Goal: Obtain resource: Download file/media

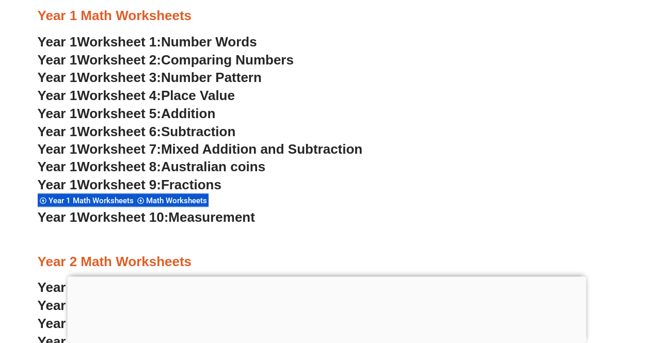
scroll to position [981, 0]
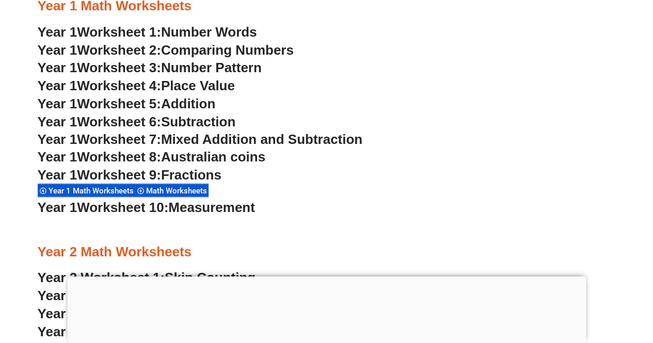
click at [184, 106] on span "Addition" at bounding box center [188, 103] width 54 height 15
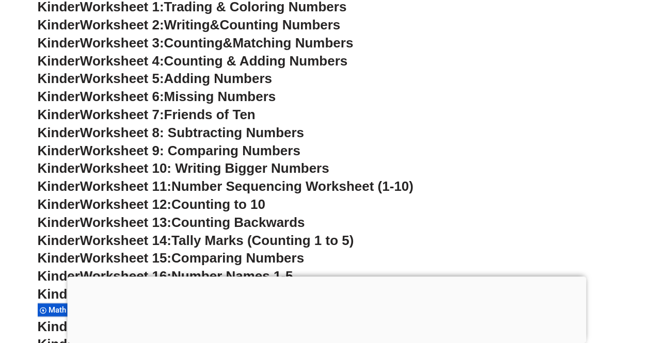
scroll to position [490, 0]
click at [258, 205] on span "Counting to 10" at bounding box center [218, 203] width 94 height 15
click at [205, 209] on span "Counting to 10" at bounding box center [218, 203] width 94 height 15
click at [141, 210] on span "Worksheet 12:" at bounding box center [125, 203] width 91 height 15
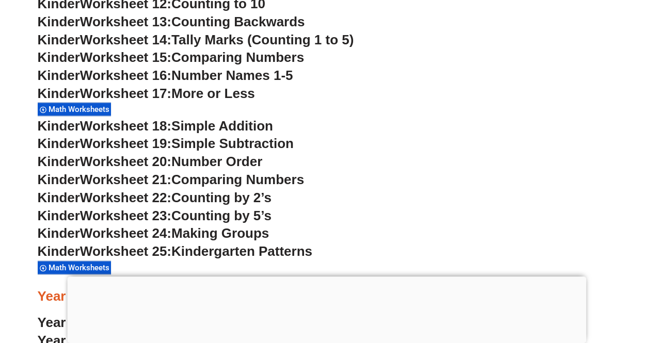
scroll to position [691, 0]
click at [81, 108] on span "Math Worksheets" at bounding box center [81, 108] width 64 height 9
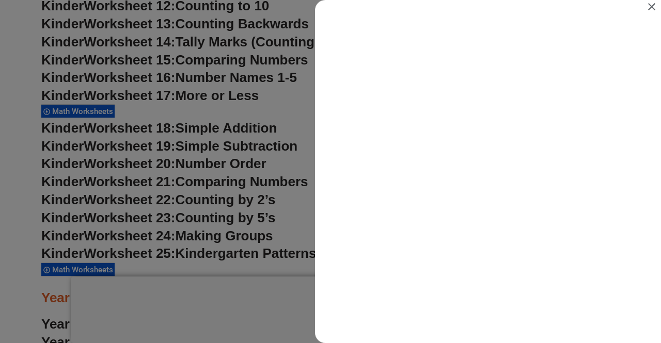
scroll to position [0, 0]
click at [653, 7] on icon "Close" at bounding box center [651, 7] width 12 height 12
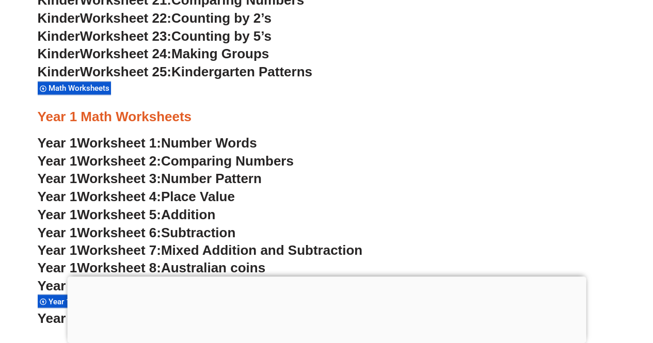
scroll to position [868, 0]
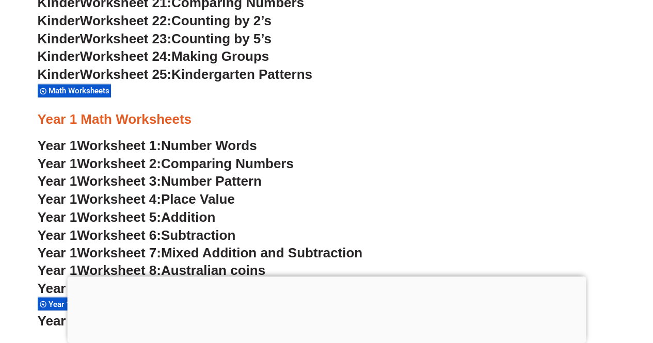
click at [88, 90] on span "Math Worksheets" at bounding box center [81, 90] width 64 height 9
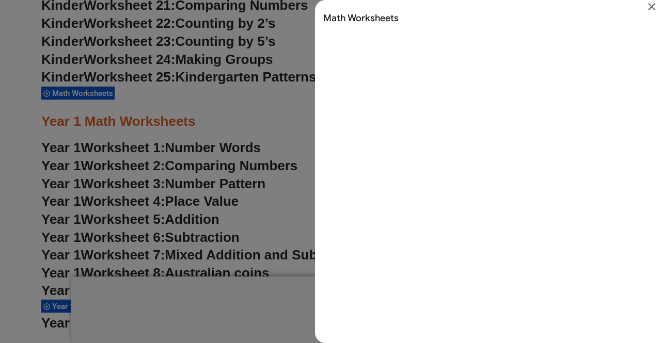
scroll to position [0, 0]
click at [305, 116] on div "Search results for Math Worksheets" at bounding box center [330, 171] width 661 height 343
